Goal: Task Accomplishment & Management: Manage account settings

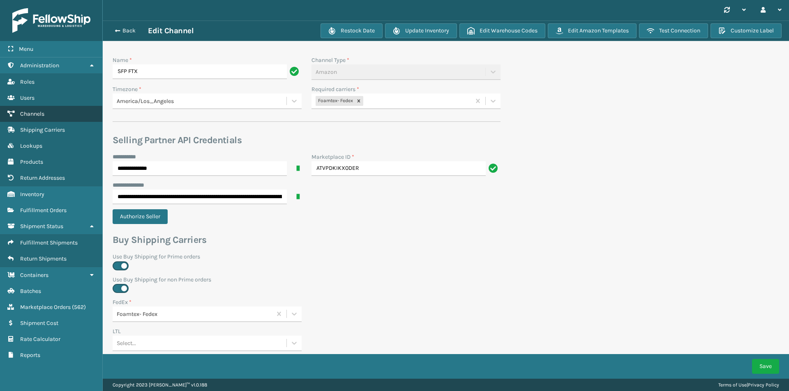
click at [48, 115] on link "Channels" at bounding box center [51, 114] width 102 height 16
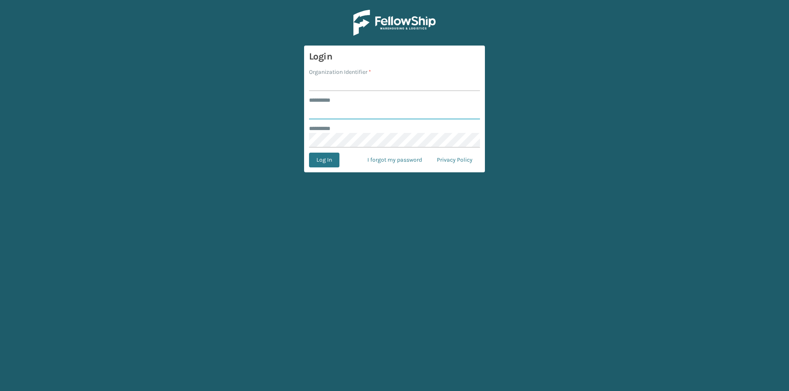
type input "****"
click at [336, 84] on input "Organization Identifier *" at bounding box center [394, 83] width 171 height 15
type input "Foamtex"
click at [335, 162] on button "Log In" at bounding box center [324, 160] width 30 height 15
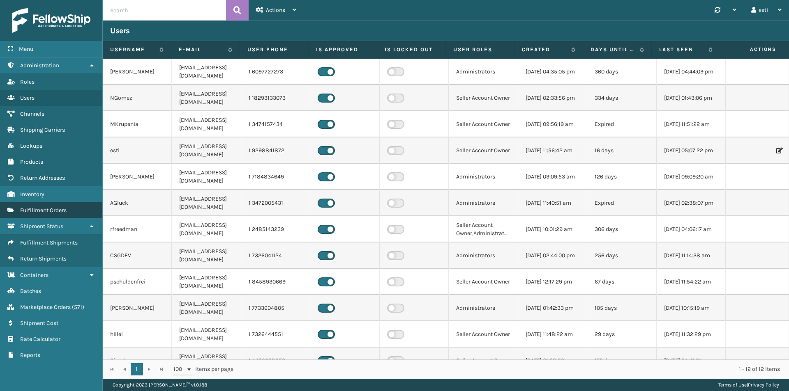
click at [48, 212] on span "Fulfillment Orders" at bounding box center [43, 210] width 46 height 7
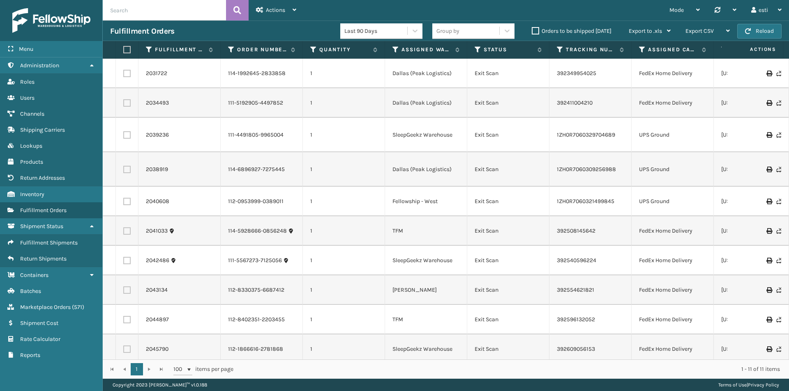
click at [43, 114] on span "Channels" at bounding box center [32, 113] width 24 height 7
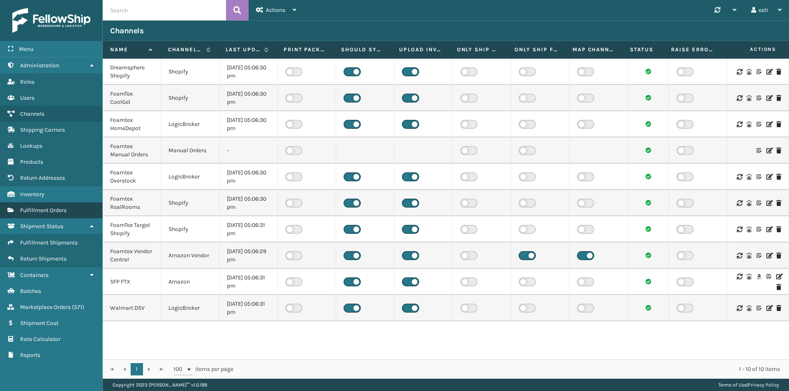
click at [53, 215] on link "Fulfillment Orders" at bounding box center [51, 210] width 102 height 16
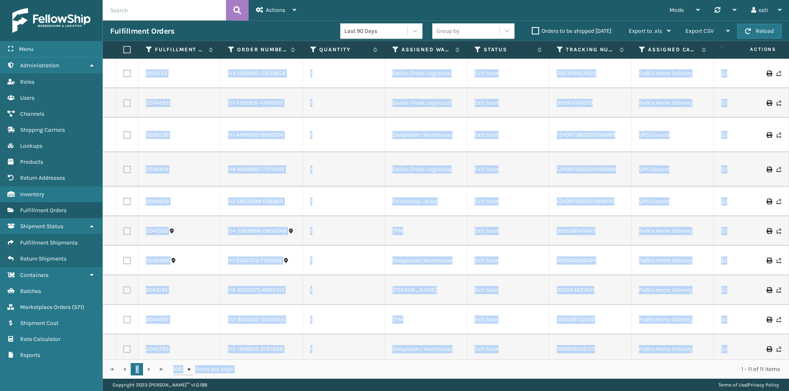
scroll to position [40, 0]
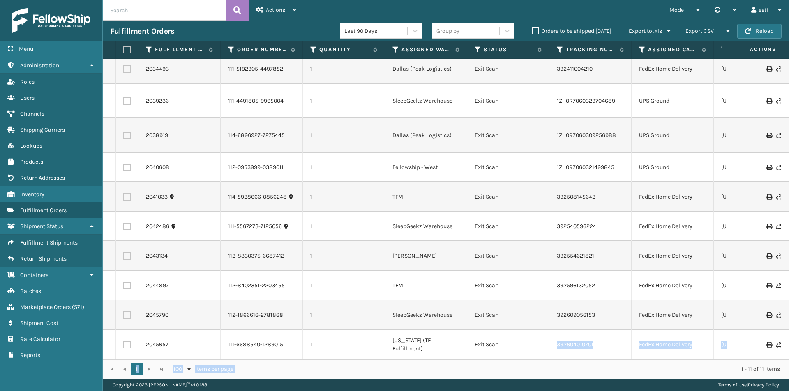
drag, startPoint x: 286, startPoint y: 360, endPoint x: 555, endPoint y: 353, distance: 268.7
click at [555, 353] on div "Fulfillment Order Id Order Number Quantity Assigned Warehouse Status Tracking N…" at bounding box center [446, 210] width 686 height 338
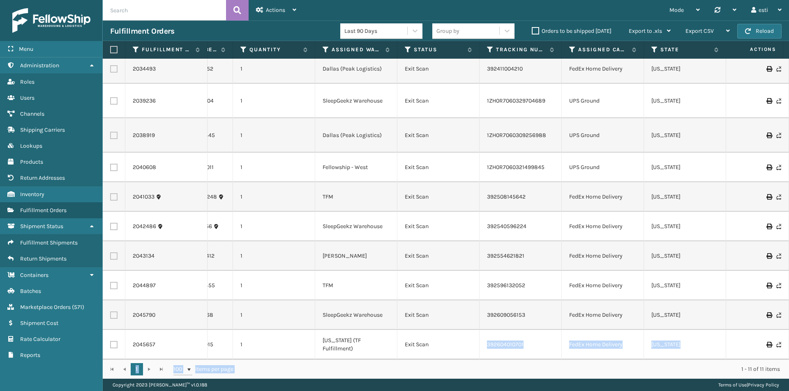
scroll to position [0, 102]
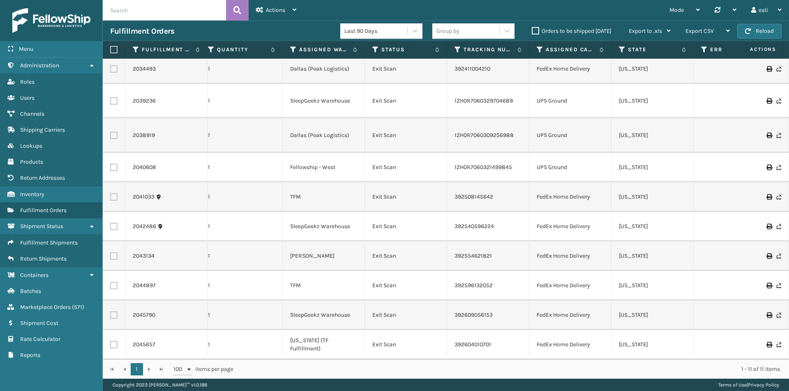
click at [539, 31] on label "Orders to be shipped [DATE]" at bounding box center [571, 31] width 80 height 7
click at [532, 31] on input "Orders to be shipped [DATE]" at bounding box center [531, 28] width 0 height 5
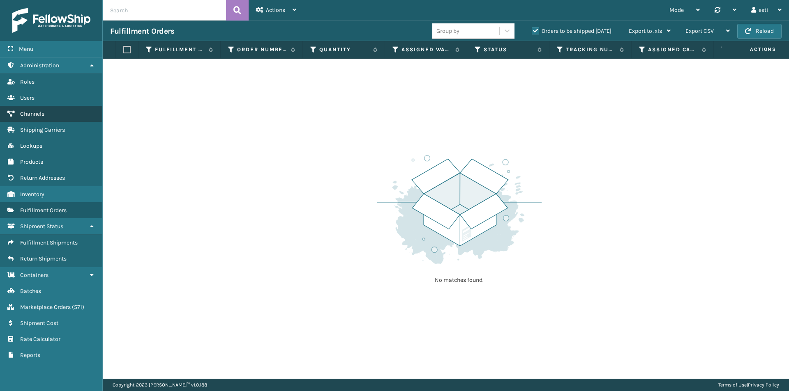
click at [42, 113] on span "Channels" at bounding box center [32, 113] width 24 height 7
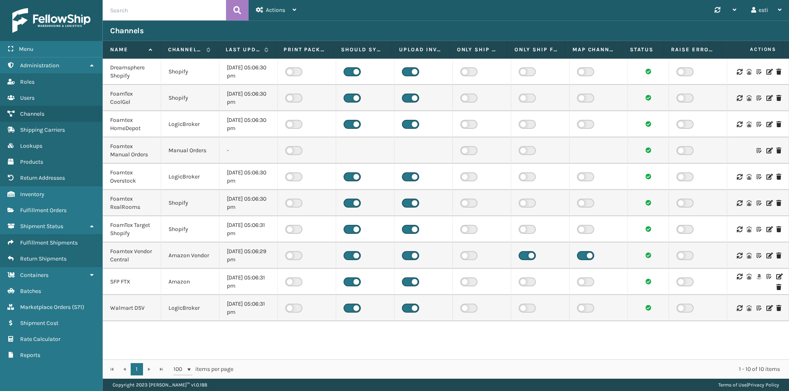
click at [776, 276] on icon at bounding box center [778, 277] width 5 height 6
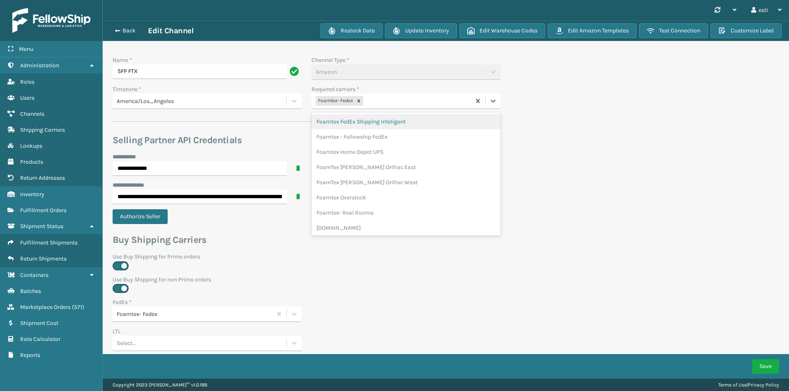
click at [389, 104] on div "Foamtex- Fedex" at bounding box center [390, 101] width 159 height 14
type input "whit"
click at [394, 120] on div "Foamtex UPS Whitestone Milliard" at bounding box center [405, 121] width 189 height 15
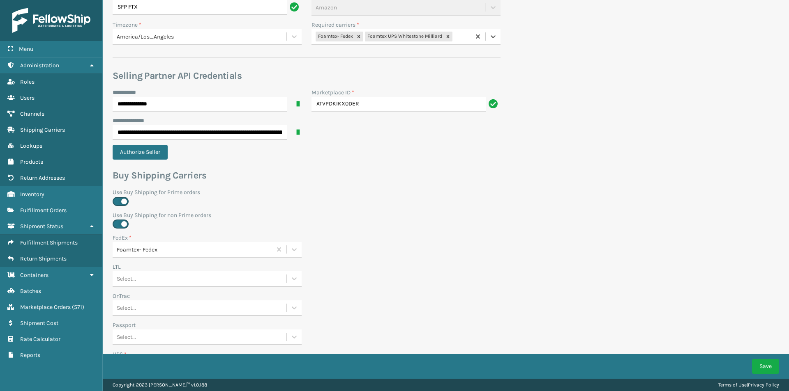
scroll to position [164, 0]
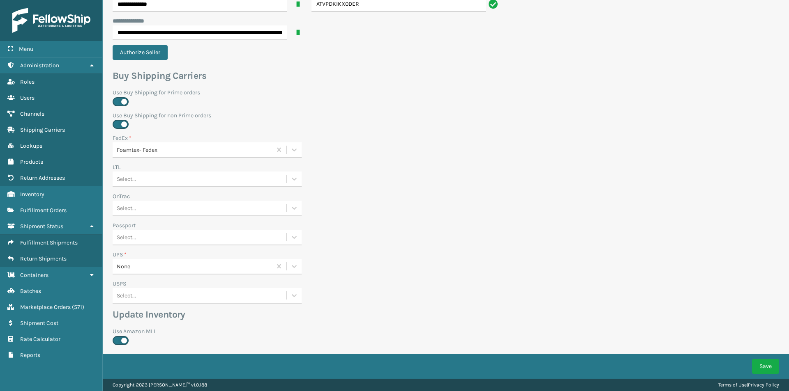
click at [151, 269] on div "None" at bounding box center [195, 266] width 156 height 9
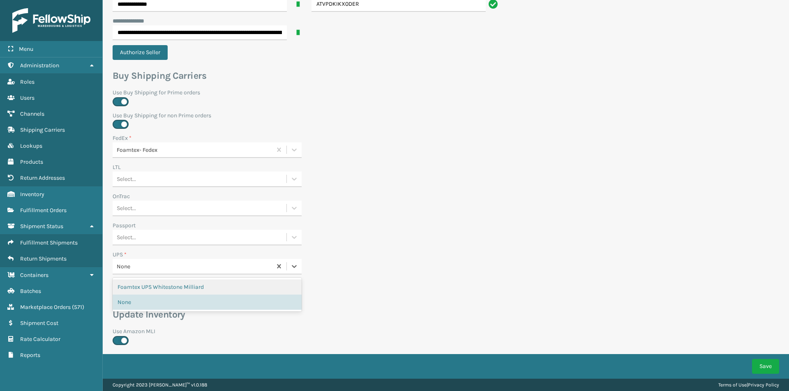
click at [159, 290] on div "Foamtex UPS Whitestone Milliard" at bounding box center [207, 287] width 189 height 15
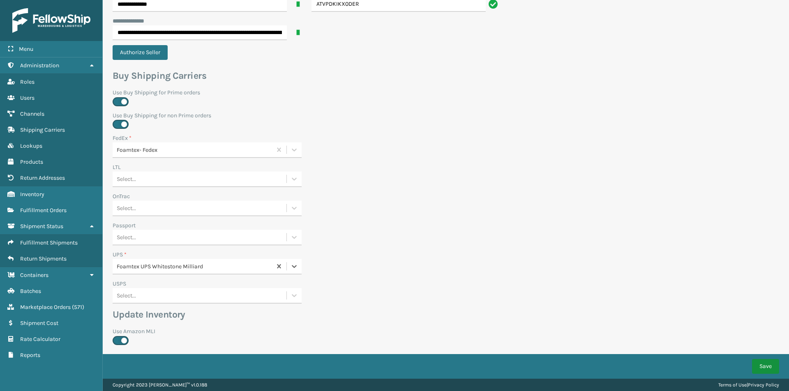
click at [759, 367] on button "Save" at bounding box center [765, 366] width 27 height 15
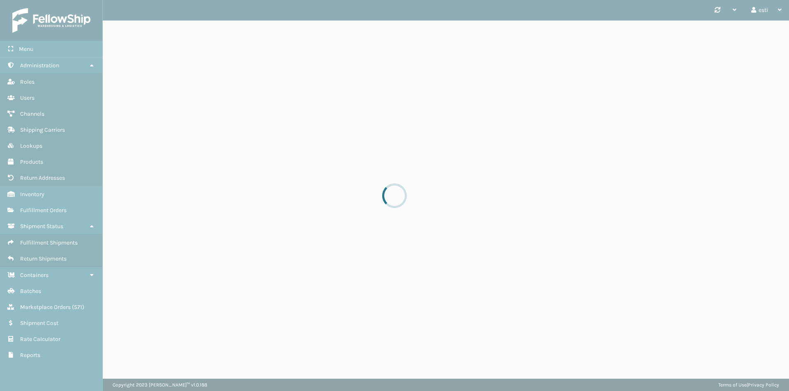
scroll to position [0, 0]
